Goal: Transaction & Acquisition: Obtain resource

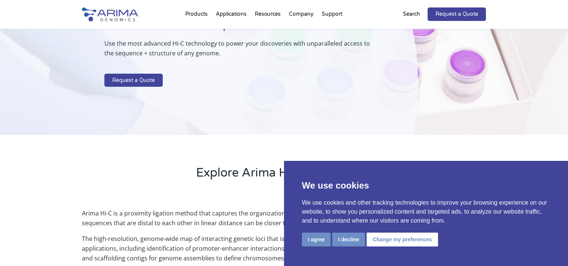
scroll to position [90, 0]
click at [320, 238] on button "I agree" at bounding box center [316, 240] width 29 height 14
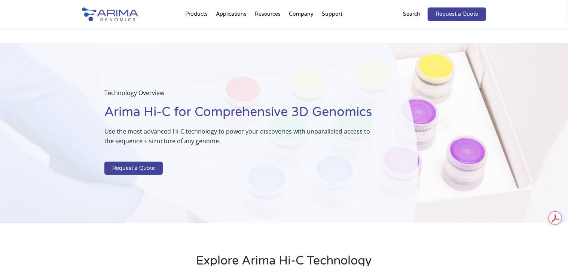
scroll to position [0, 0]
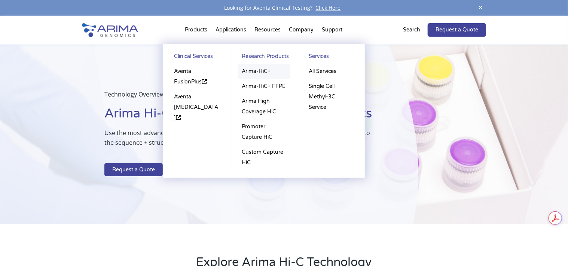
click at [246, 72] on link "Arima-HiC+" at bounding box center [264, 71] width 52 height 15
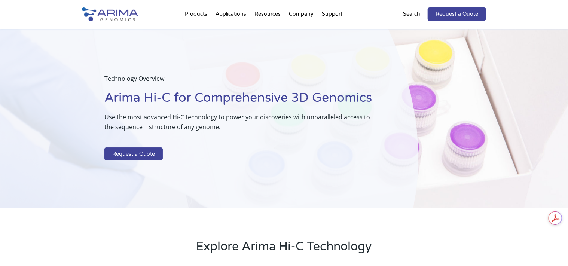
click at [411, 16] on p "Search" at bounding box center [411, 14] width 17 height 10
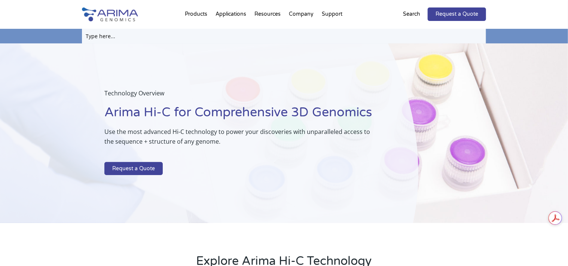
click at [104, 35] on input "text" at bounding box center [284, 36] width 404 height 15
type input "A160162"
click input "Search" at bounding box center [0, 0] width 0 height 0
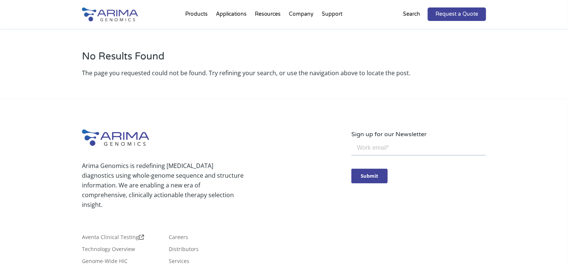
scroll to position [82, 0]
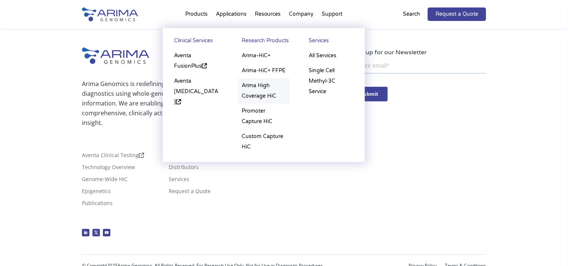
click at [253, 93] on link "Arima High Coverage HiC" at bounding box center [264, 90] width 52 height 25
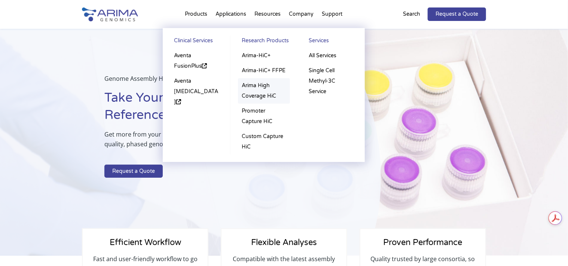
click at [254, 97] on link "Arima High Coverage HiC" at bounding box center [264, 90] width 52 height 25
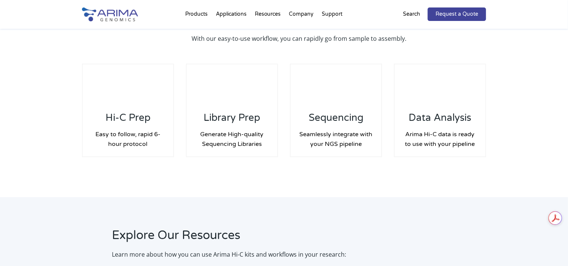
scroll to position [1132, 0]
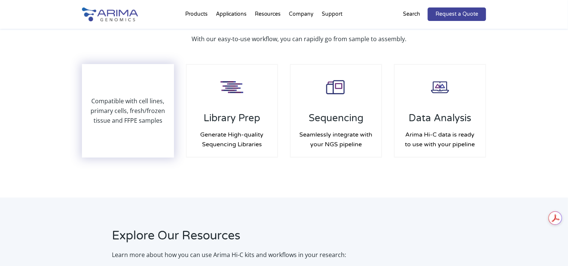
click at [127, 107] on p "Compatible with cell lines, primary cells, fresh/frozen tissue and FFPE samples" at bounding box center [128, 110] width 91 height 29
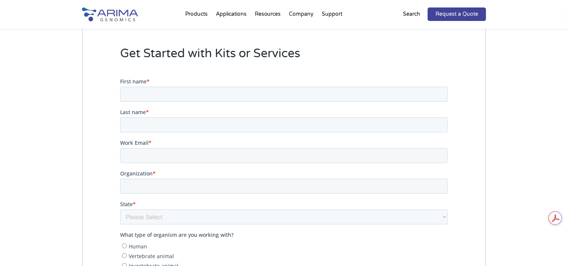
scroll to position [1580, 0]
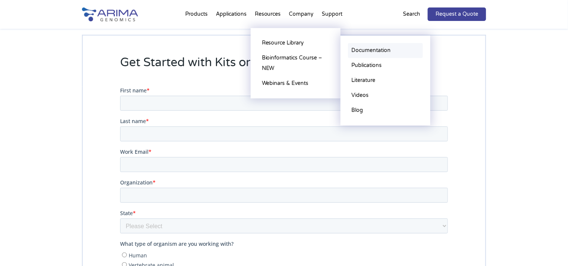
click at [371, 51] on link "Documentation" at bounding box center [385, 50] width 75 height 15
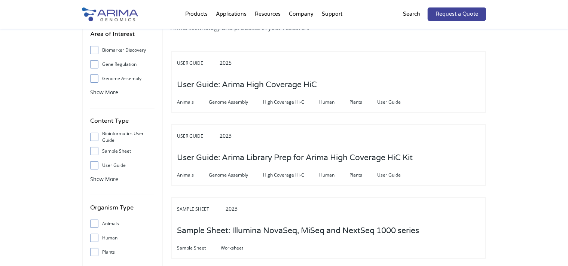
scroll to position [60, 0]
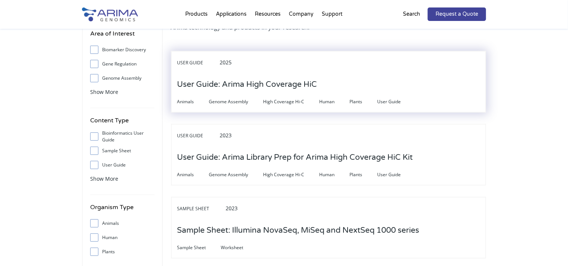
click at [208, 77] on h3 "User Guide: Arima High Coverage HiC" at bounding box center [247, 84] width 140 height 23
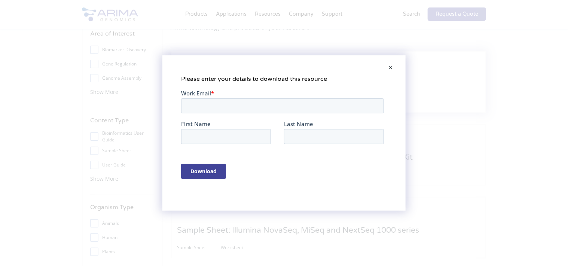
scroll to position [0, 0]
click at [197, 103] on input "Work Email *" at bounding box center [282, 105] width 203 height 15
type input "4pandohs@gmail.com"
type input "Pawan"
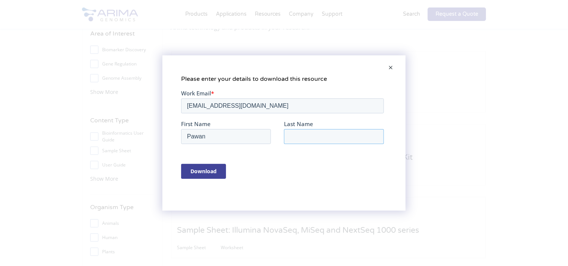
type input "Pandoh"
click at [233, 106] on input "4pandohs@gmail.com" at bounding box center [282, 105] width 203 height 15
drag, startPoint x: 251, startPoint y: 103, endPoint x: 186, endPoint y: 101, distance: 64.7
click at [186, 101] on input "4pandohs@gmail.com" at bounding box center [282, 105] width 203 height 15
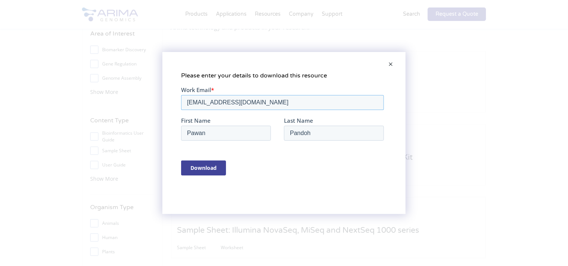
type input "ppandoh@bcgsc.ca"
click at [206, 166] on input "Download" at bounding box center [203, 168] width 45 height 15
